Goal: Task Accomplishment & Management: Use online tool/utility

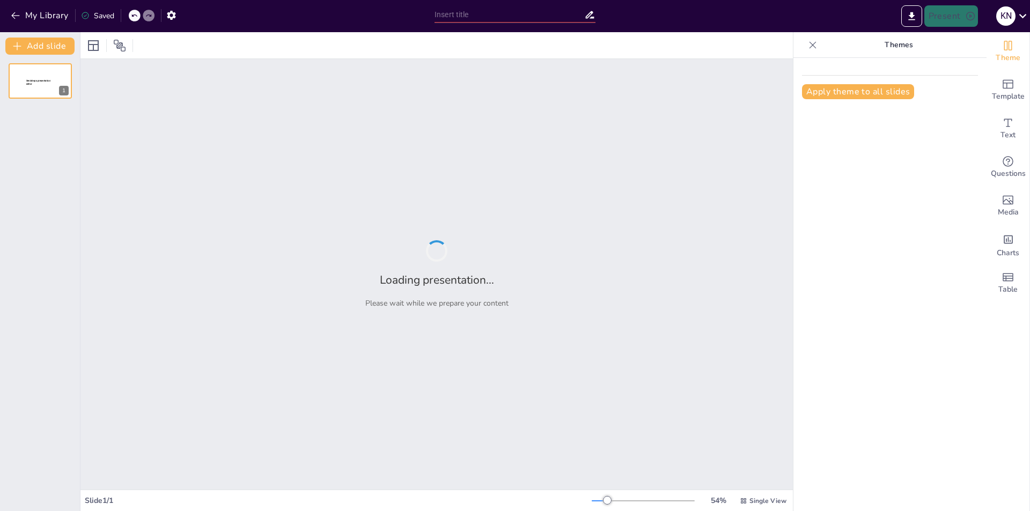
type input "Hubungan antara Fungsi dan Komposisi Fungsi dalam Matematika"
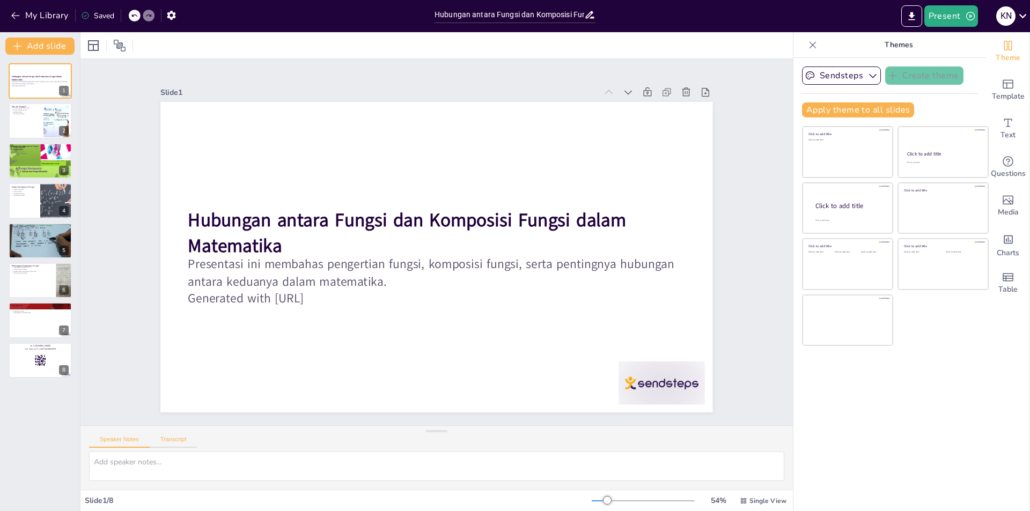
click at [167, 437] on button "Transcript" at bounding box center [174, 442] width 48 height 12
click at [115, 441] on button "Speaker Notes" at bounding box center [119, 442] width 61 height 12
click at [33, 120] on div at bounding box center [40, 121] width 64 height 36
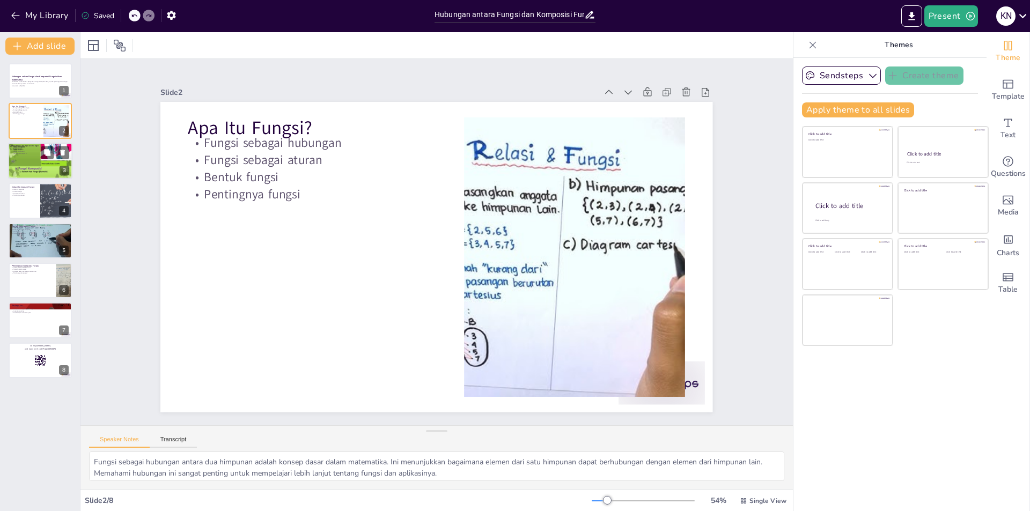
click at [43, 165] on div at bounding box center [40, 161] width 64 height 86
type textarea "Definisi komposisi fungsi menjelaskan bagaimana dua fungsi dapat digabungkan. I…"
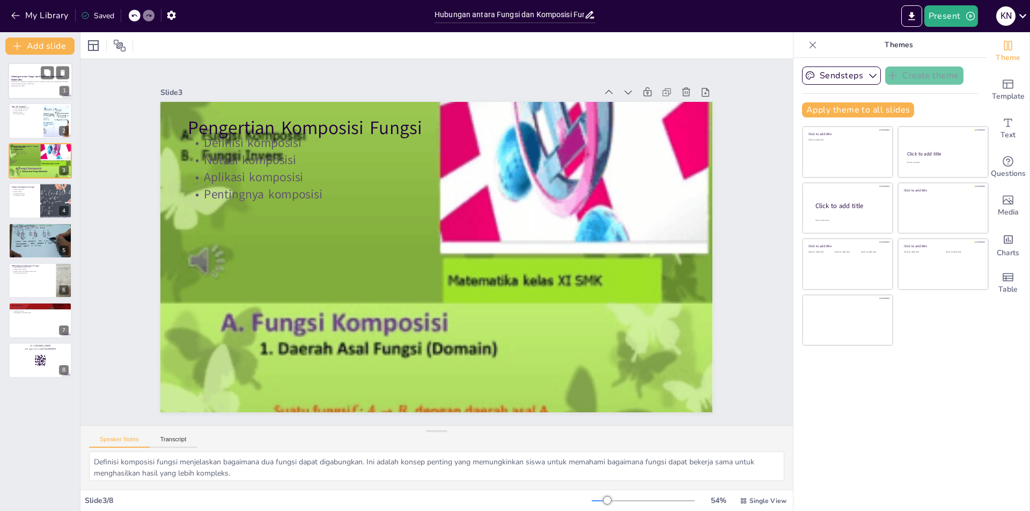
click at [23, 86] on p "Generated with [URL]" at bounding box center [40, 86] width 58 height 2
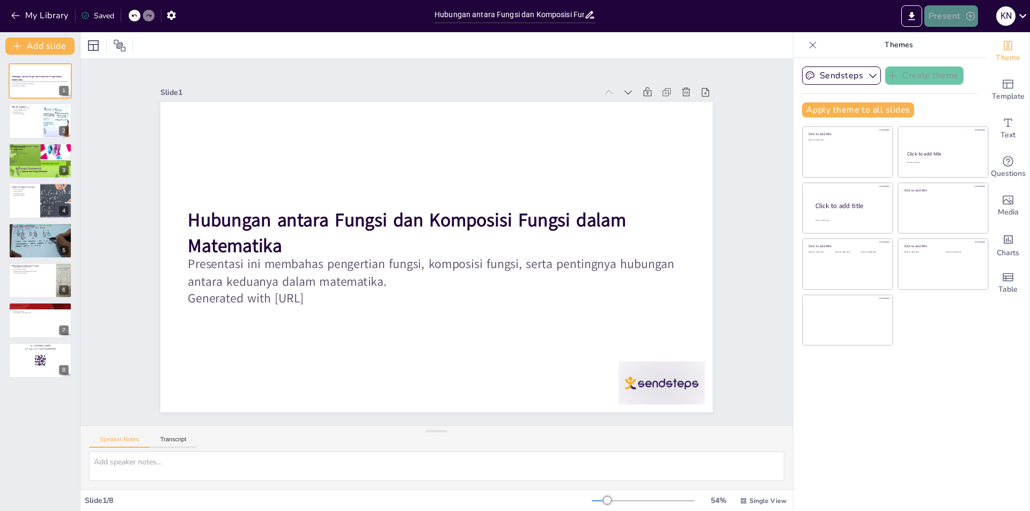
click at [968, 13] on icon "button" at bounding box center [970, 16] width 11 height 11
click at [945, 39] on li "Preview presentation" at bounding box center [967, 39] width 84 height 17
click at [954, 20] on button "Present" at bounding box center [951, 15] width 54 height 21
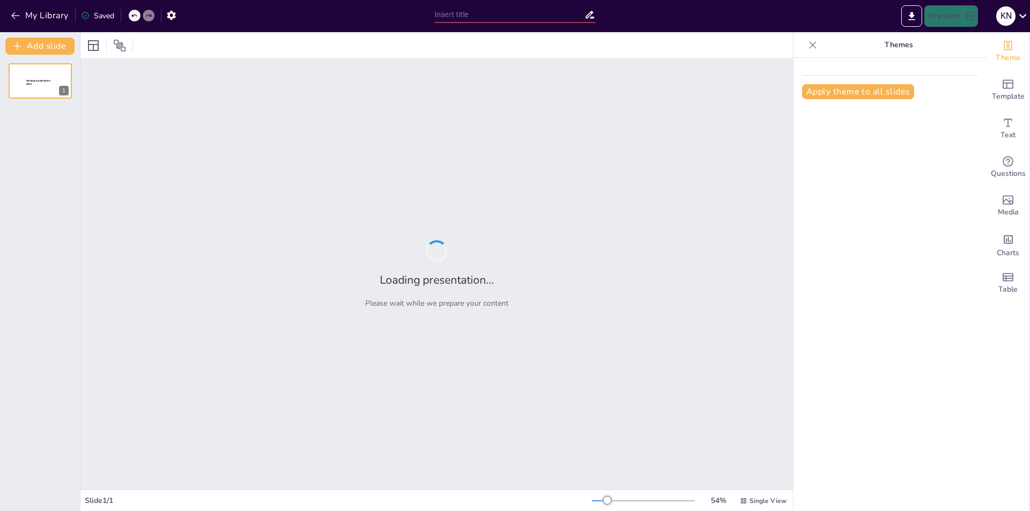
type input "Hubungan antara Fungsi dan Komposisi Fungsi dalam Matematika"
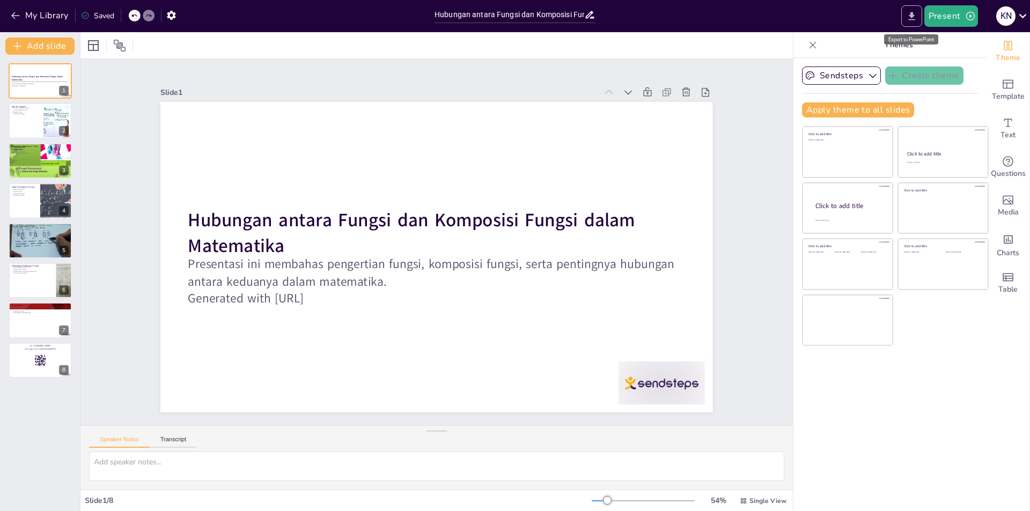
click at [910, 19] on icon "Export to PowerPoint" at bounding box center [911, 16] width 6 height 8
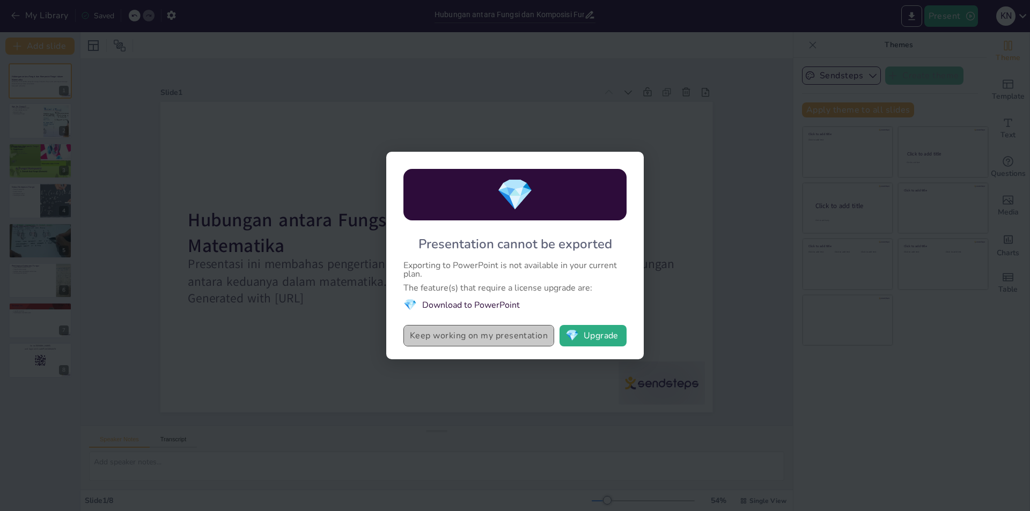
click at [490, 338] on button "Keep working on my presentation" at bounding box center [478, 335] width 151 height 21
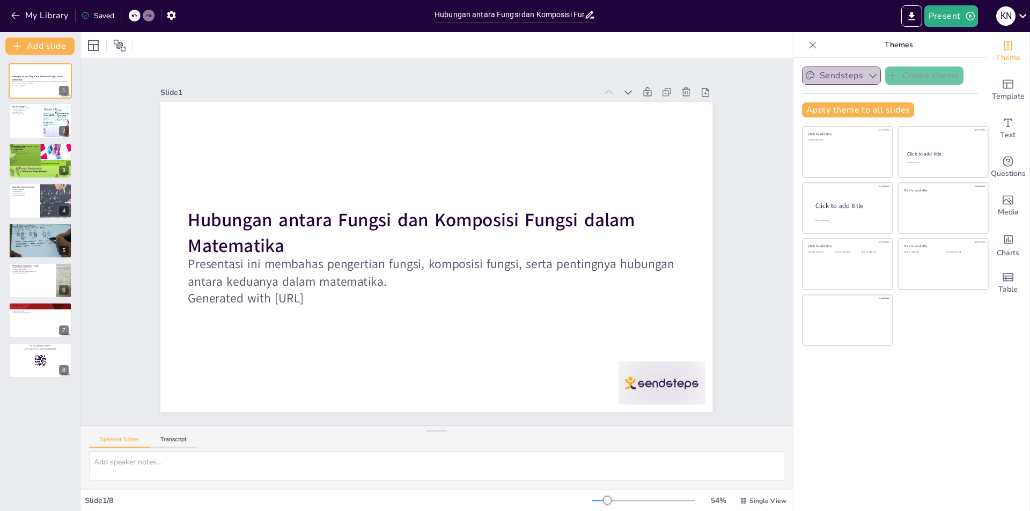
click at [855, 74] on button "Sendsteps" at bounding box center [841, 76] width 79 height 18
click at [910, 16] on icon "Export to PowerPoint" at bounding box center [911, 16] width 6 height 8
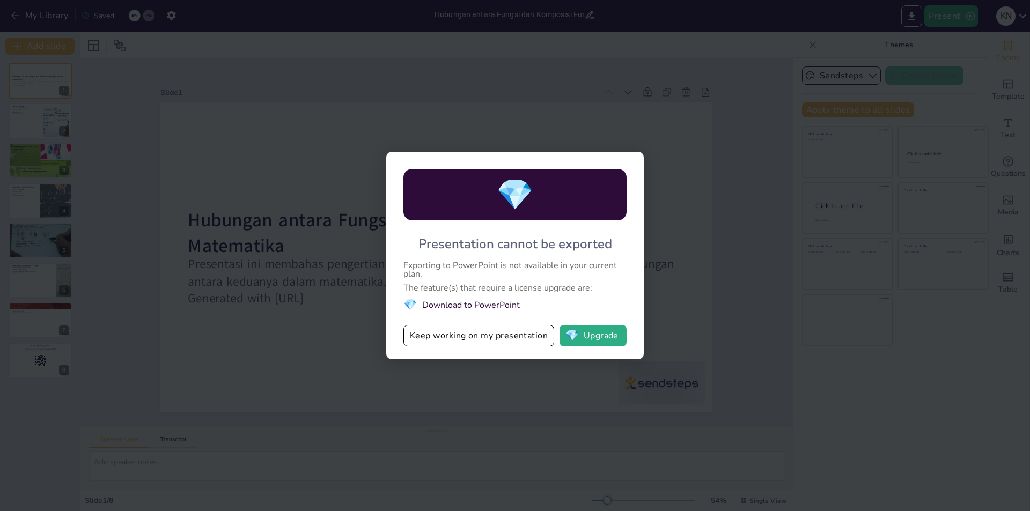
click at [587, 281] on div "💎 Presentation cannot be exported Exporting to PowerPoint is not available in y…" at bounding box center [514, 256] width 257 height 208
click at [483, 340] on button "Keep working on my presentation" at bounding box center [478, 335] width 151 height 21
